Goal: Task Accomplishment & Management: Manage account settings

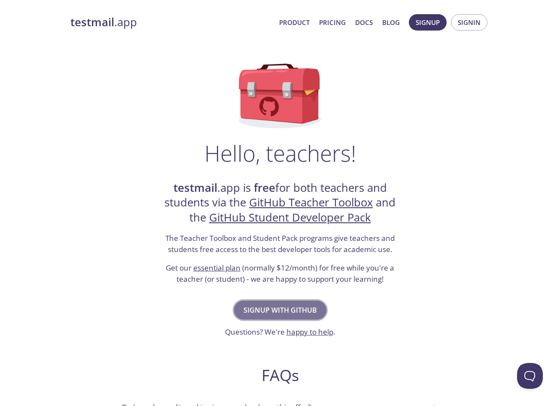
click at [307, 309] on span "Signup with GitHub" at bounding box center [280, 310] width 73 height 12
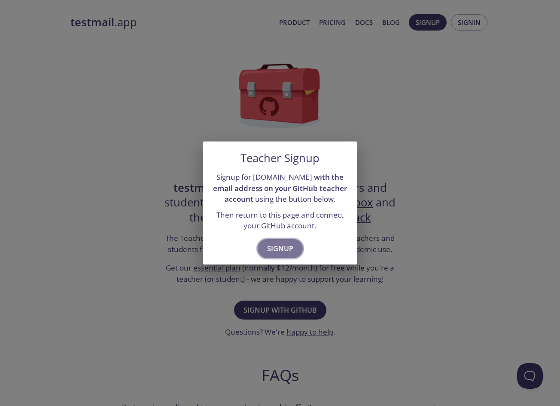
click at [287, 249] on span "Signup" at bounding box center [280, 248] width 26 height 12
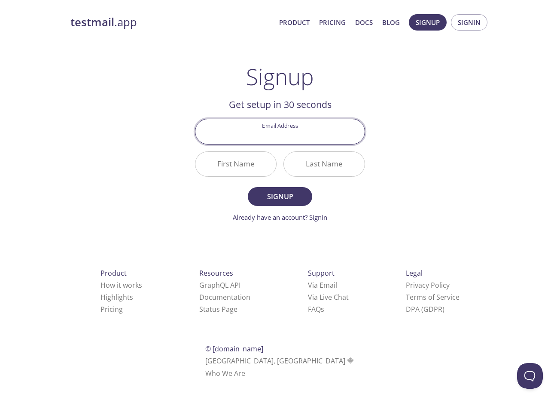
click at [138, 69] on div "testmail .app Product Pricing Docs Blog Signup Signin Signup Get setup in 30 se…" at bounding box center [280, 206] width 440 height 395
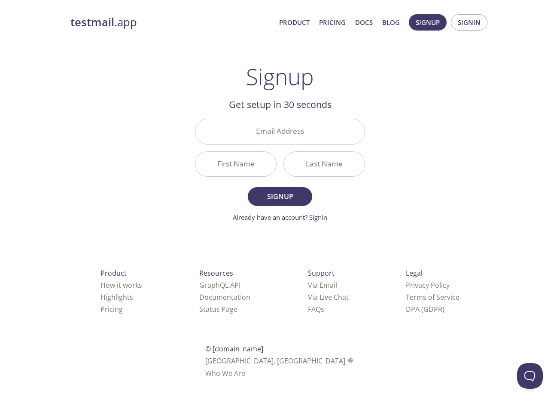
click at [269, 135] on input "Email Address" at bounding box center [280, 131] width 169 height 24
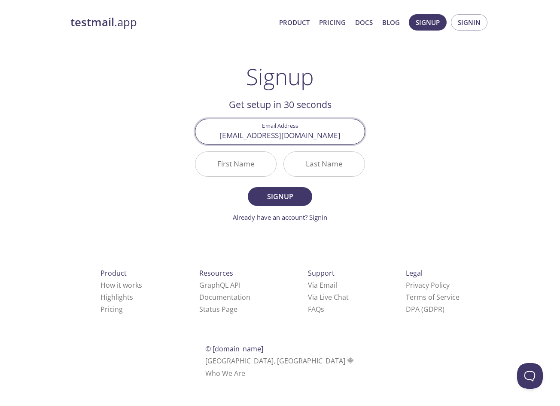
type input "[EMAIL_ADDRESS][DOMAIN_NAME]"
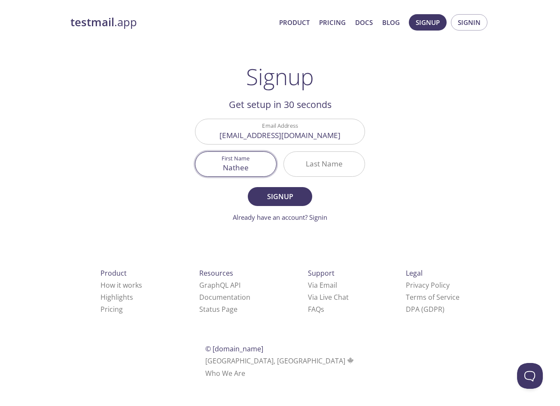
type input "Nathee"
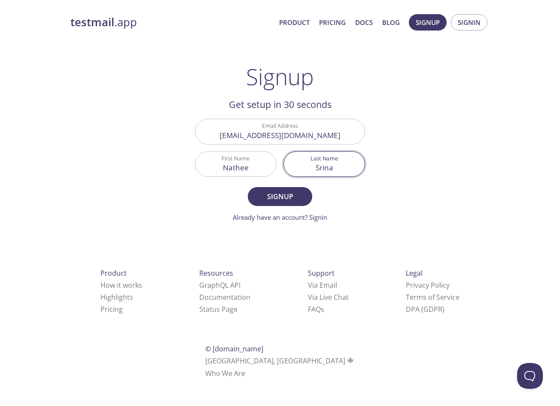
type input "Srina"
click at [270, 206] on form "Email Address [EMAIL_ADDRESS][DOMAIN_NAME] First Name [PERSON_NAME] Last Name […" at bounding box center [280, 170] width 170 height 103
click at [274, 199] on span "Signup" at bounding box center [280, 196] width 46 height 12
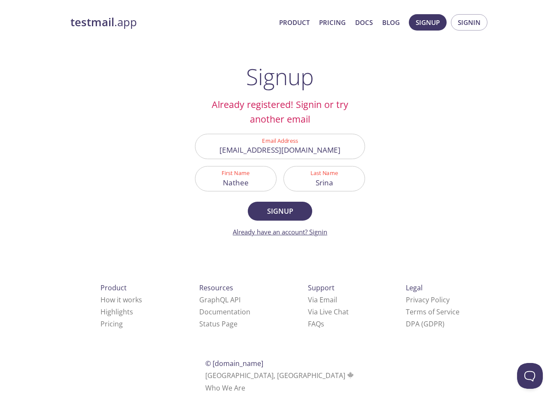
click at [310, 231] on link "Already have an account? Signin" at bounding box center [280, 231] width 95 height 9
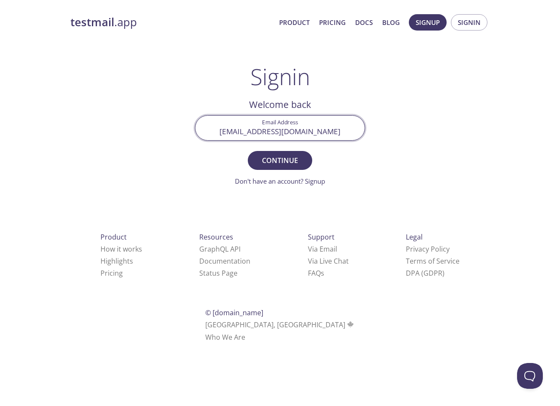
type input "[EMAIL_ADDRESS][DOMAIN_NAME]"
click at [280, 160] on button "Continue" at bounding box center [280, 160] width 64 height 19
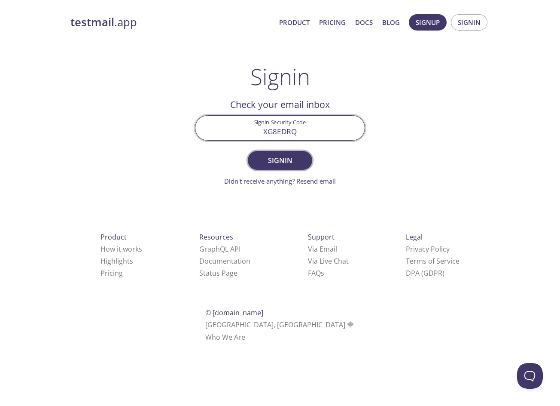
type input "XG8EDRQ"
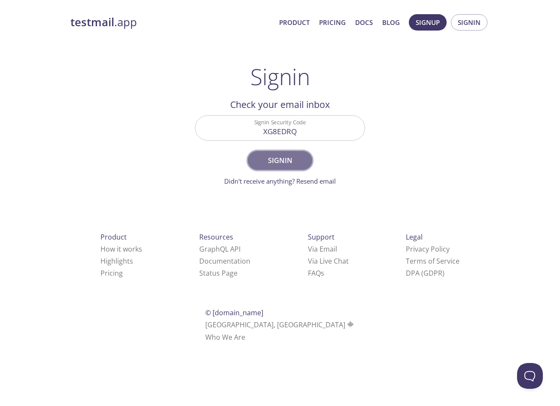
click at [284, 156] on span "Signin" at bounding box center [280, 160] width 46 height 12
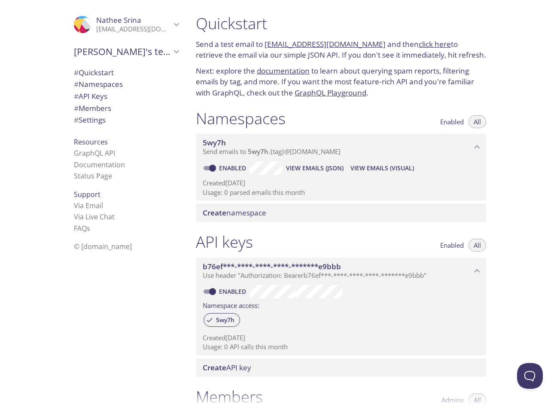
click at [104, 74] on span "# Quickstart" at bounding box center [94, 72] width 40 height 10
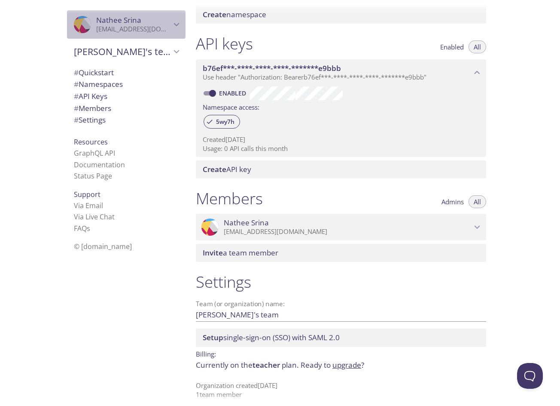
click at [143, 27] on p "[EMAIL_ADDRESS][DOMAIN_NAME]" at bounding box center [133, 29] width 75 height 9
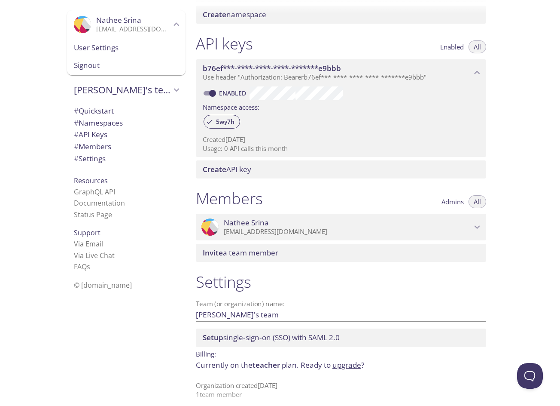
click at [111, 49] on span "User Settings" at bounding box center [126, 47] width 105 height 11
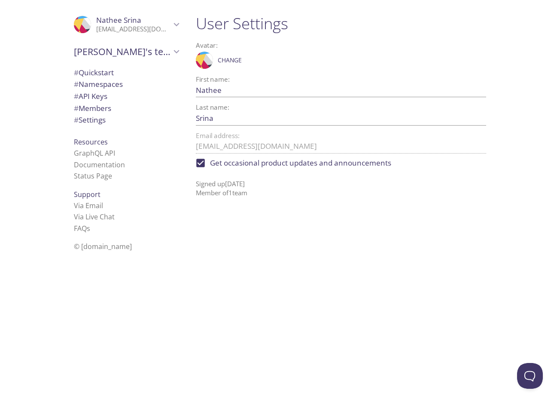
click at [104, 19] on span "Nathee Srina" at bounding box center [118, 20] width 45 height 10
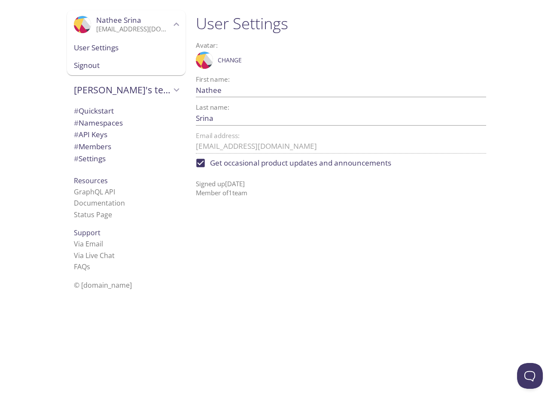
click at [90, 88] on span "Nathee's team" at bounding box center [122, 90] width 97 height 12
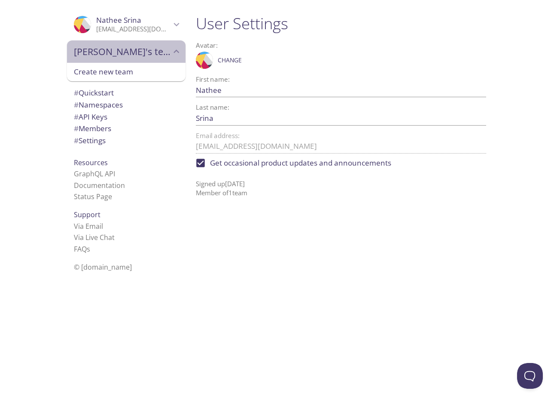
click at [115, 54] on span "Nathee's team" at bounding box center [122, 52] width 97 height 12
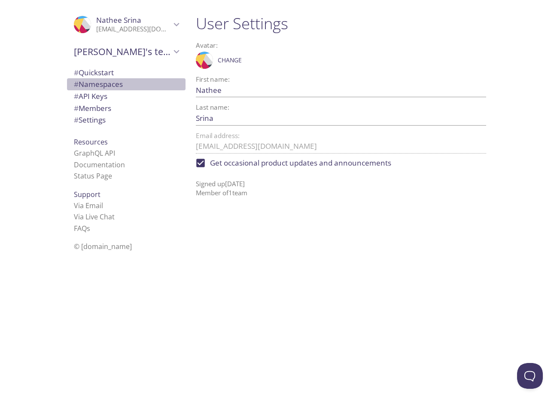
click at [92, 83] on span "# Namespaces" at bounding box center [98, 84] width 49 height 10
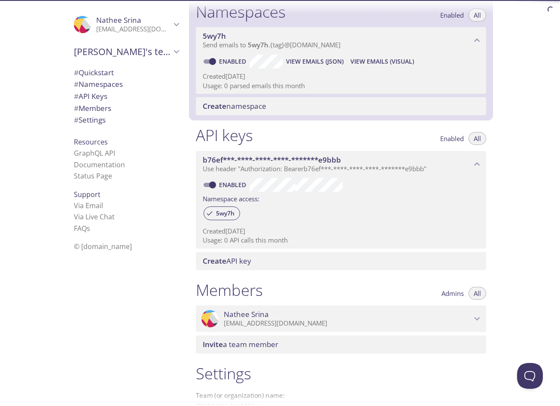
click at [92, 96] on span "# API Keys" at bounding box center [91, 96] width 34 height 10
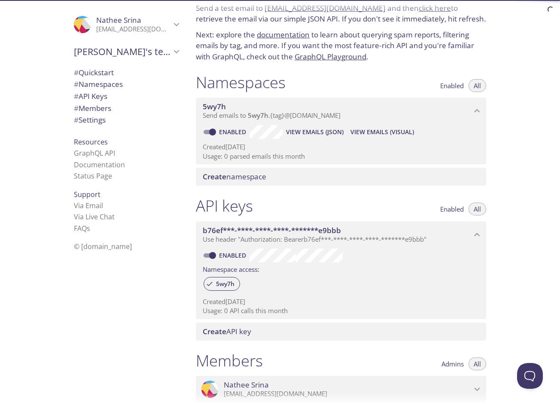
click at [92, 116] on span "# Settings" at bounding box center [90, 120] width 32 height 10
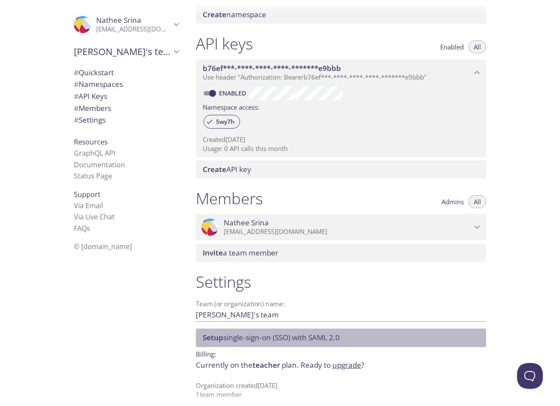
click at [317, 334] on span "Setup single-sign-on (SSO) with SAML 2.0" at bounding box center [271, 337] width 137 height 10
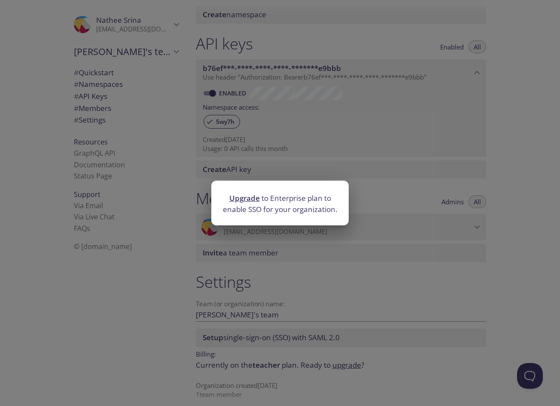
click at [196, 304] on div "Upgrade to Enterprise plan to enable SSO for your organization." at bounding box center [280, 203] width 560 height 406
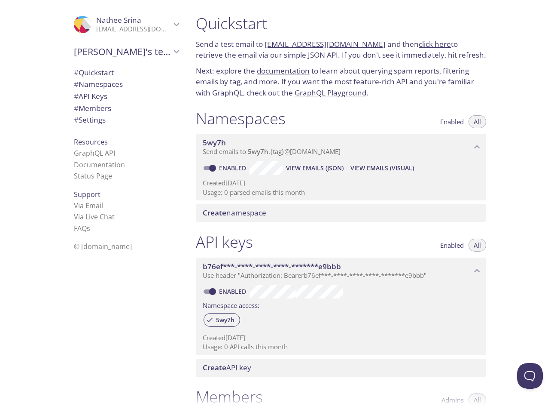
scroll to position [0, 0]
